Goal: Transaction & Acquisition: Subscribe to service/newsletter

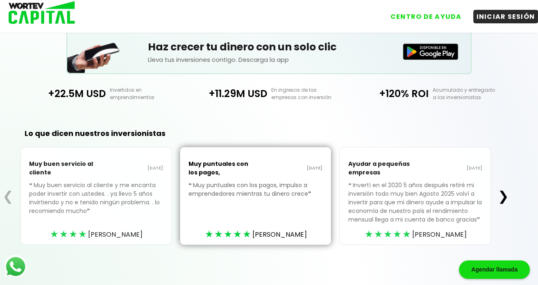
click at [161, 188] on p "❝ Muy buen servicio al cliente y me encanta poder invertir con ustedes. . ya ll…" at bounding box center [96, 204] width 134 height 47
click at [355, 196] on p "❝ Invertí en el 2020 5 años después retiré mi inversión todo muy bien [DATE] vo…" at bounding box center [415, 208] width 134 height 55
drag, startPoint x: 412, startPoint y: 194, endPoint x: 412, endPoint y: 186, distance: 7.8
click at [412, 193] on p "❝ Invertí en el 2020 5 años después retiré mi inversión todo muy bien [DATE] vo…" at bounding box center [415, 208] width 134 height 55
drag, startPoint x: 420, startPoint y: 93, endPoint x: 297, endPoint y: 102, distance: 123.3
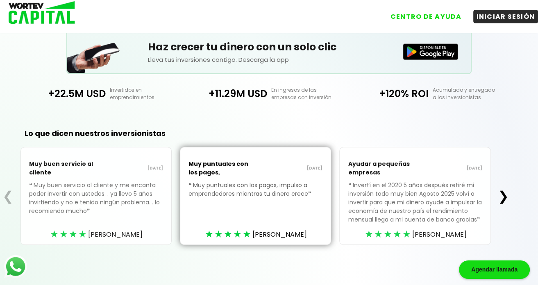
click at [420, 93] on p "+120% ROI" at bounding box center [389, 93] width 79 height 14
click at [152, 94] on p "Invertidos en emprendimientos" at bounding box center [147, 93] width 83 height 15
click at [438, 60] on div "Haz crecer tu dinero con un solo clic Lleva tus inversiones contigo. Descarga l…" at bounding box center [268, 51] width 405 height 45
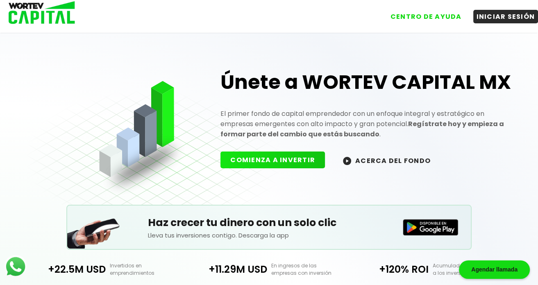
click at [406, 158] on button "ACERCA DEL FONDO" at bounding box center [386, 161] width 107 height 18
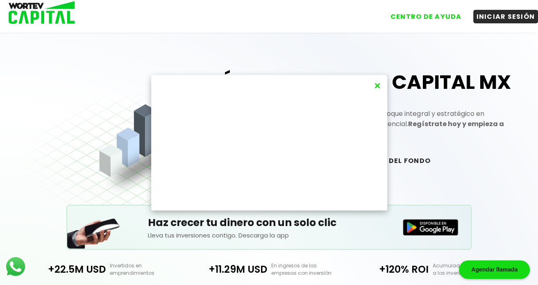
click at [375, 85] on button "×" at bounding box center [377, 86] width 11 height 14
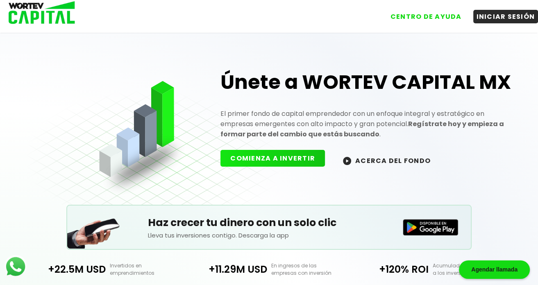
click at [279, 160] on button "COMIENZA A INVERTIR" at bounding box center [272, 158] width 104 height 17
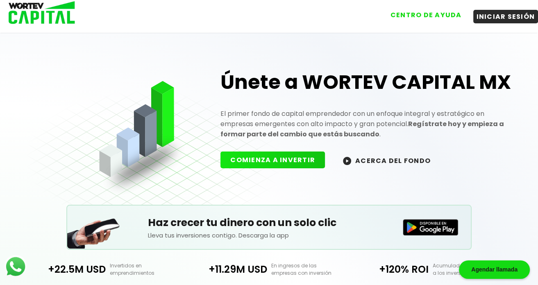
click at [436, 19] on button "CENTRO DE AYUDA" at bounding box center [426, 15] width 78 height 14
